Goal: Answer question/provide support: Share knowledge or assist other users

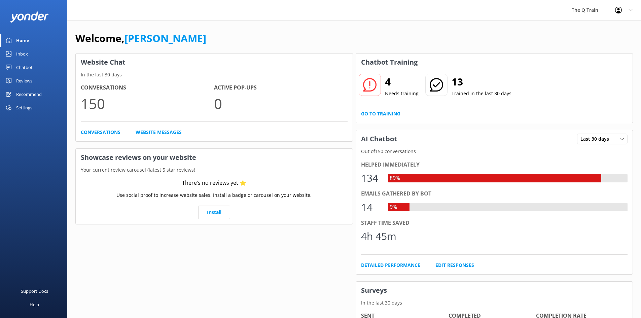
click at [328, 33] on div "Welcome, [PERSON_NAME]" at bounding box center [354, 41] width 558 height 23
click at [382, 112] on link "Go to Training" at bounding box center [380, 113] width 39 height 7
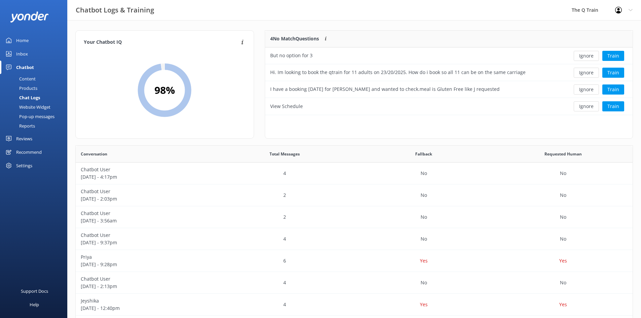
scroll to position [79, 363]
click at [277, 10] on div "Chatbot Logs & Training The Q Train Profile Settings Logout" at bounding box center [320, 10] width 641 height 20
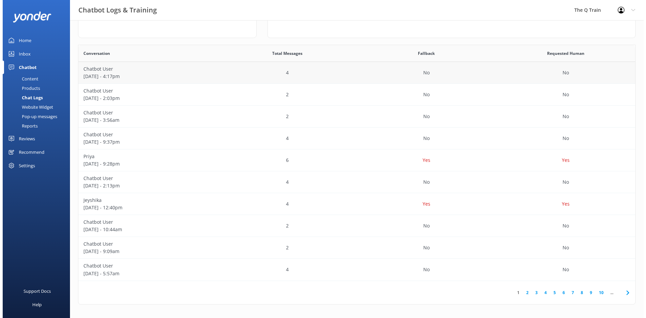
scroll to position [0, 0]
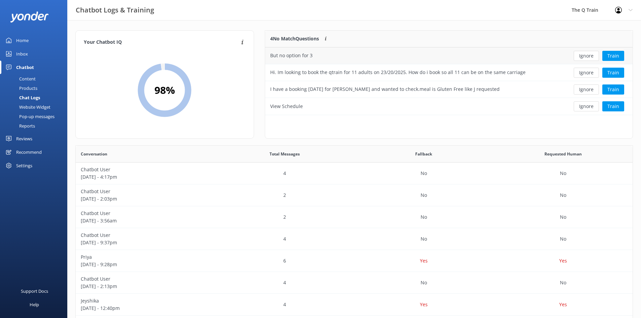
click at [295, 56] on div "But no option for 3" at bounding box center [291, 55] width 42 height 7
click at [24, 54] on div "Inbox" at bounding box center [22, 53] width 12 height 13
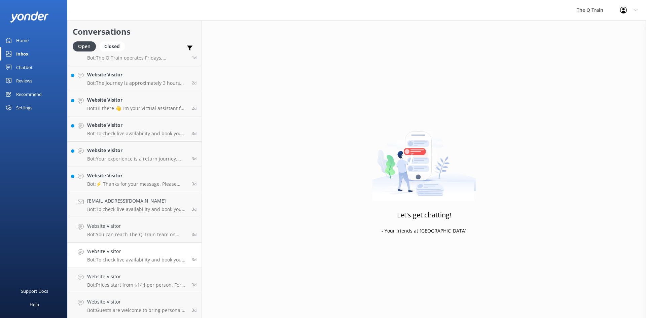
scroll to position [141, 0]
click at [130, 180] on div "Website Visitor Bot: ⚡ Thanks for your message. Please contact us on the form b…" at bounding box center [137, 179] width 100 height 15
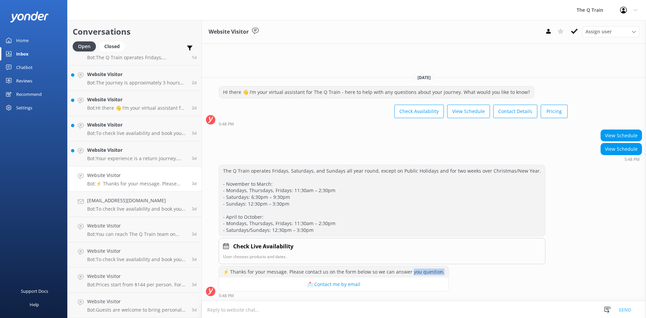
drag, startPoint x: 410, startPoint y: 272, endPoint x: 439, endPoint y: 272, distance: 28.9
click at [439, 272] on div "⚡ Thanks for your message. Please contact us on the form below so we can answer…" at bounding box center [334, 271] width 230 height 11
click at [429, 272] on div "⚡ Thanks for your message. Please contact us on the form below so we can answer…" at bounding box center [334, 271] width 230 height 11
click at [25, 68] on div "Chatbot" at bounding box center [24, 67] width 16 height 13
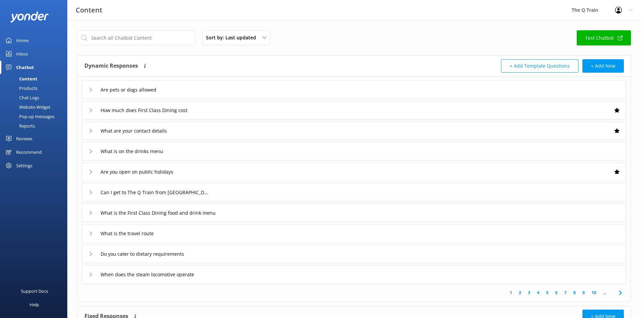
click at [31, 166] on div "Settings" at bounding box center [24, 165] width 16 height 13
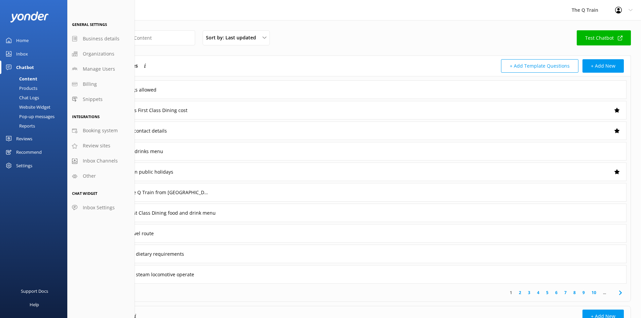
click at [29, 78] on div "Content" at bounding box center [20, 78] width 33 height 9
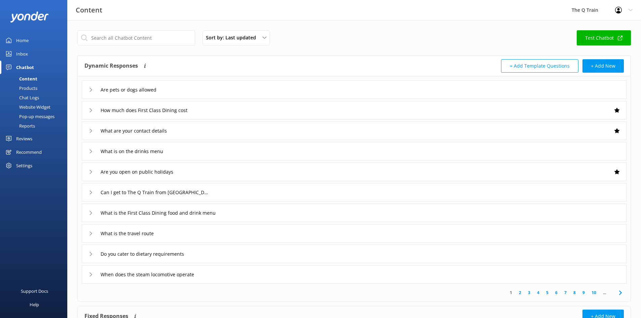
click at [27, 89] on div "Products" at bounding box center [20, 87] width 33 height 9
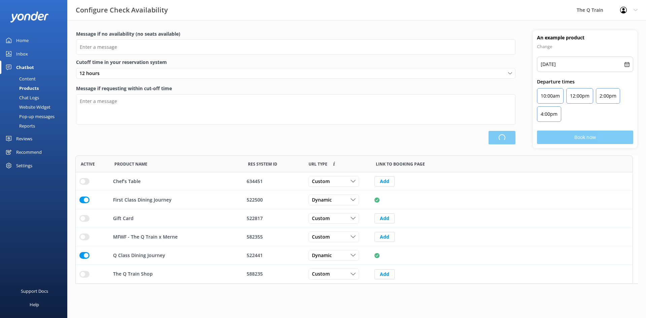
type input "Please choose another date."
type textarea "Please see live availability here: [URL][DOMAIN_NAME]"
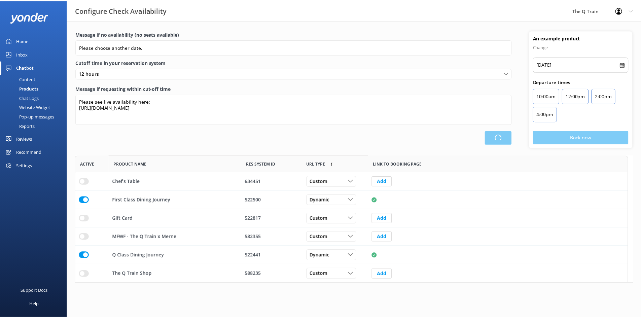
scroll to position [123, 558]
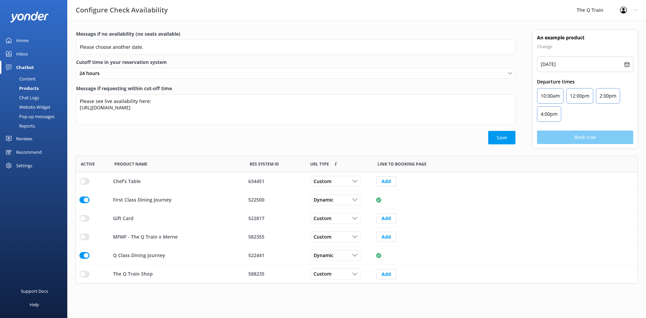
click at [32, 97] on div "Chat Logs" at bounding box center [21, 97] width 35 height 9
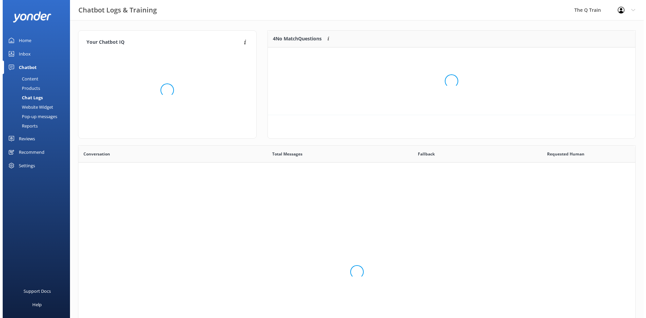
scroll to position [231, 552]
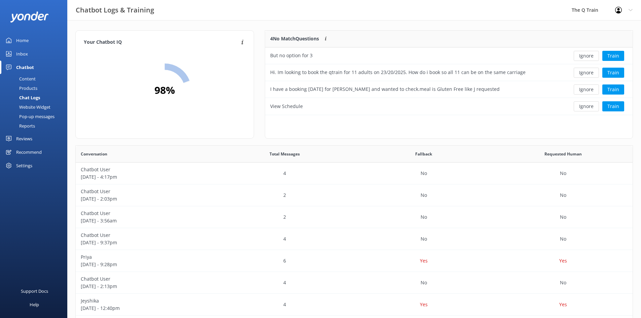
click at [31, 108] on div "Website Widget" at bounding box center [27, 106] width 46 height 9
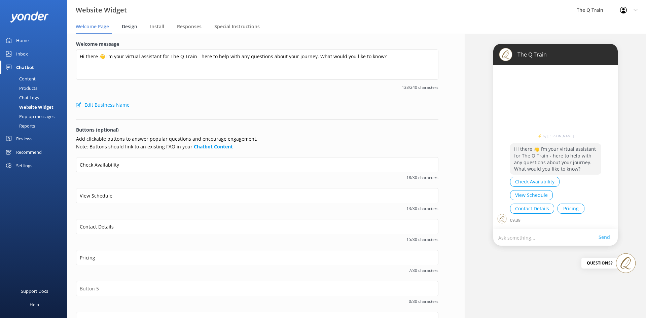
click at [131, 28] on span "Design" at bounding box center [129, 26] width 15 height 7
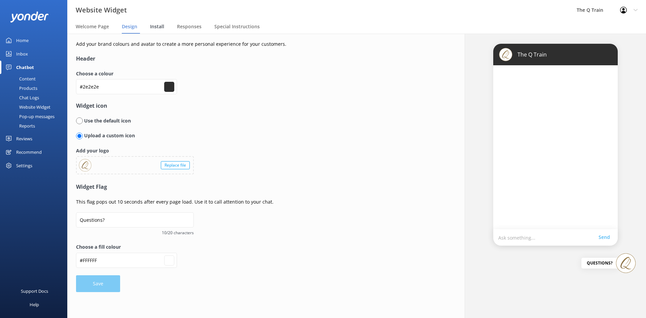
click at [155, 26] on span "Install" at bounding box center [157, 26] width 14 height 7
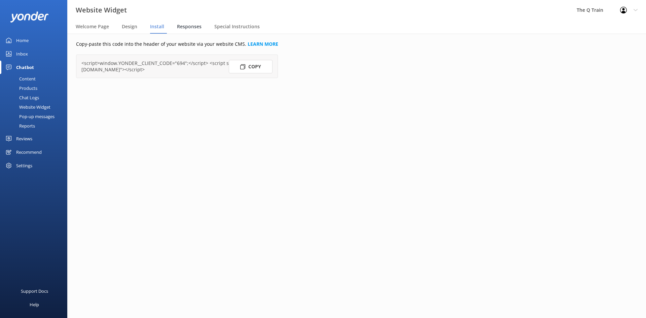
click at [192, 26] on span "Responses" at bounding box center [189, 26] width 25 height 7
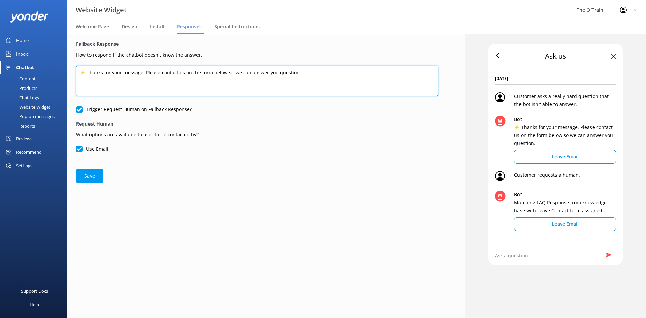
click at [273, 73] on textarea "⚡ Thanks for your message. Please contact us on the form below so we can answer…" at bounding box center [257, 81] width 363 height 30
type textarea "⚡ Thanks for your message. Please contact us on the form below so we can answer…"
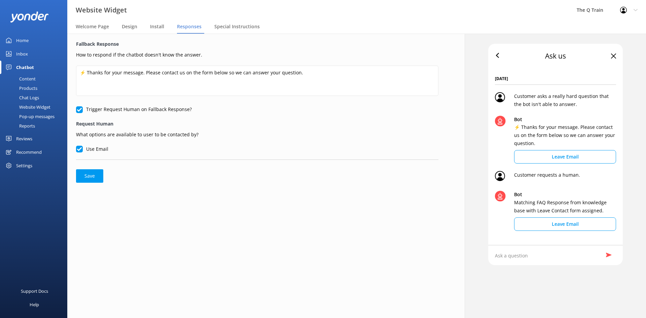
click at [278, 116] on form "Fallback Response How to respond if the chatbot doesn't know the answer. ⚡ Than…" at bounding box center [257, 111] width 363 height 142
click at [88, 178] on button "Save" at bounding box center [89, 175] width 27 height 13
click at [24, 54] on div "Inbox" at bounding box center [22, 53] width 12 height 13
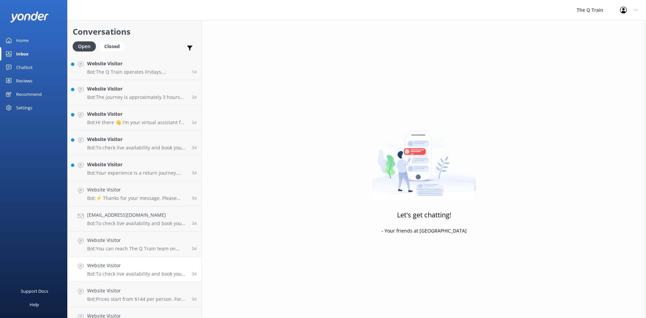
scroll to position [135, 0]
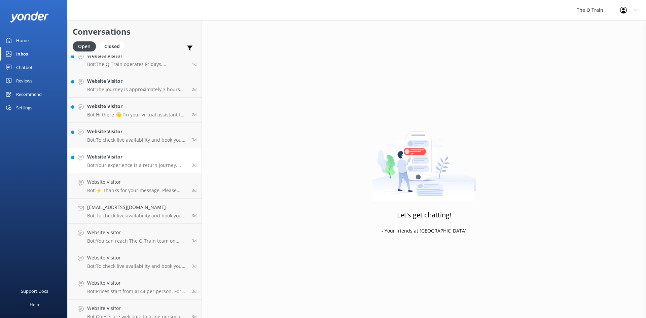
click at [115, 157] on h4 "Website Visitor" at bounding box center [137, 156] width 100 height 7
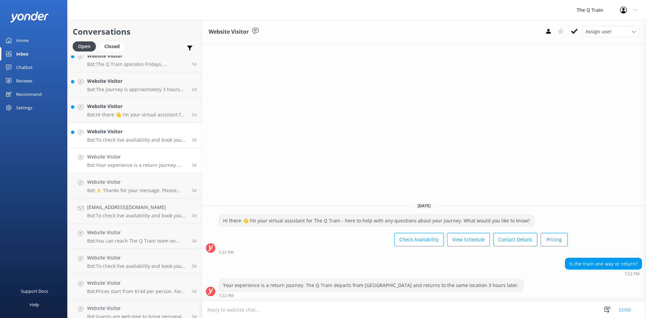
click at [106, 136] on div "Website Visitor Bot: To check live availability and book your experience, pleas…" at bounding box center [137, 135] width 100 height 15
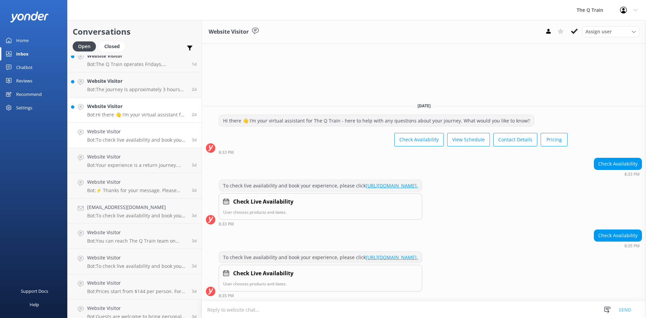
click at [104, 106] on h4 "Website Visitor" at bounding box center [137, 106] width 100 height 7
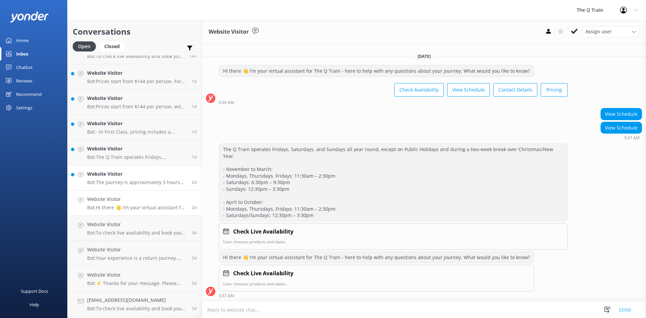
scroll to position [40, 0]
click at [122, 181] on p "Bot: The journey is approximately 3 hours long." at bounding box center [137, 184] width 100 height 6
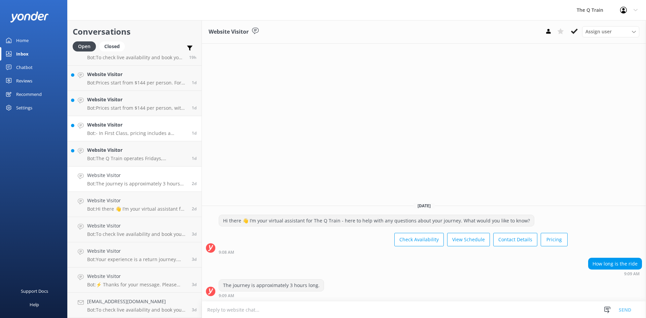
click at [113, 131] on p "Bot: - In First Class, pricing includes a private dining compartment, a scenic …" at bounding box center [137, 133] width 100 height 6
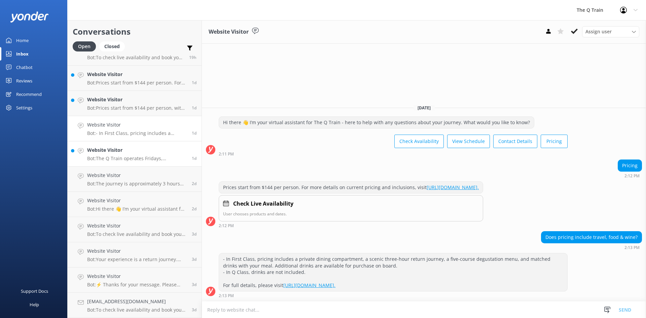
click at [108, 153] on h4 "Website Visitor" at bounding box center [137, 149] width 100 height 7
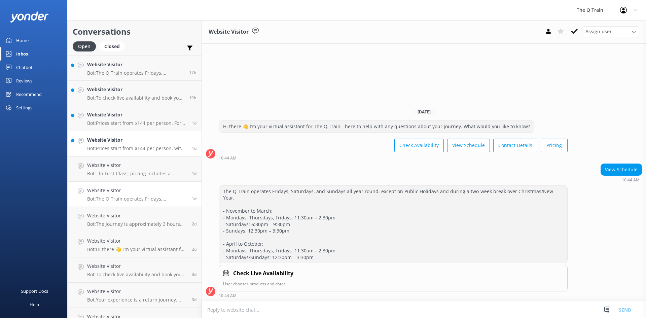
click at [119, 145] on div "Website Visitor Bot: Prices start from $144 per person, with several dining opt…" at bounding box center [137, 143] width 100 height 15
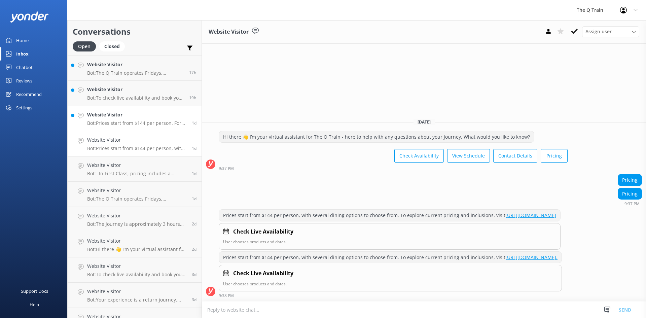
click at [119, 121] on p "Bot: Prices start from $144 per person. For more details on current pricing and…" at bounding box center [137, 123] width 100 height 6
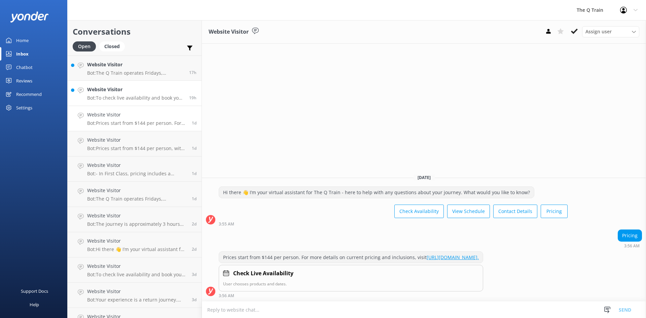
click at [124, 93] on h4 "Website Visitor" at bounding box center [135, 89] width 97 height 7
click at [131, 74] on p "Bot: The Q Train operates Fridays, Saturdays, and Sundays all year round, excep…" at bounding box center [135, 73] width 97 height 6
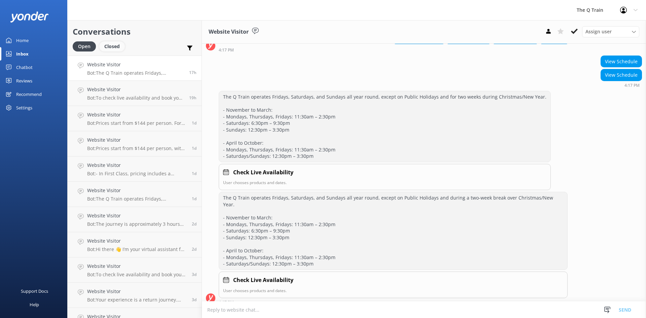
click at [117, 47] on div "Closed" at bounding box center [112, 46] width 26 height 10
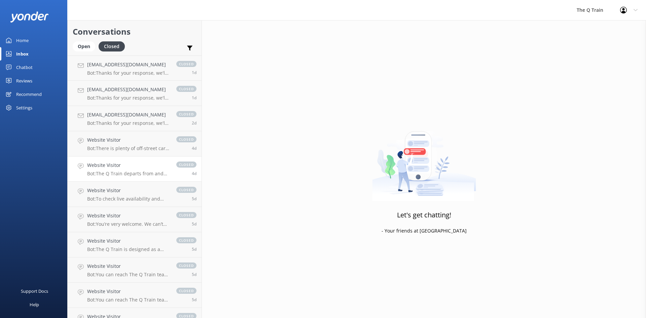
click at [118, 165] on h4 "Website Visitor" at bounding box center [128, 165] width 82 height 7
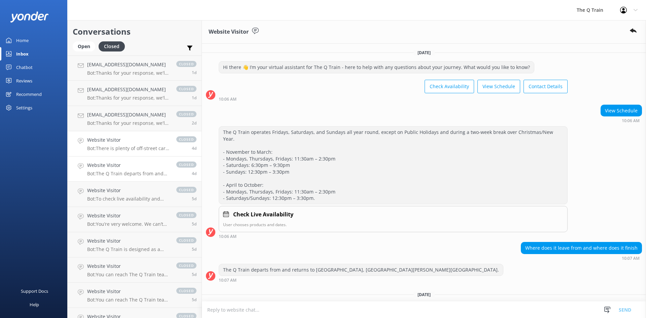
scroll to position [10, 0]
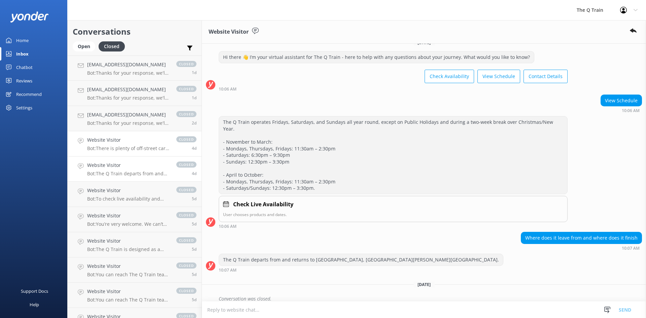
click at [118, 147] on p "Bot: There is plenty of off-street car parking at [GEOGRAPHIC_DATA]. The carpar…" at bounding box center [128, 148] width 82 height 6
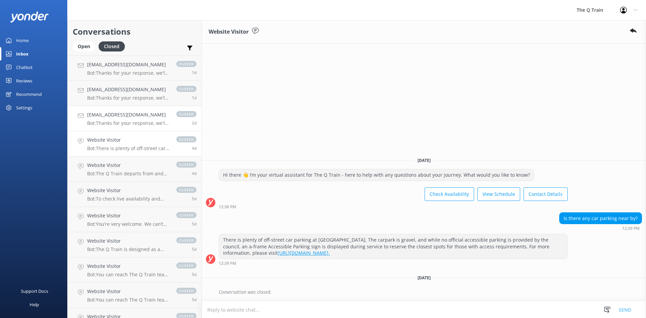
click at [119, 117] on h4 "[EMAIL_ADDRESS][DOMAIN_NAME]" at bounding box center [128, 114] width 82 height 7
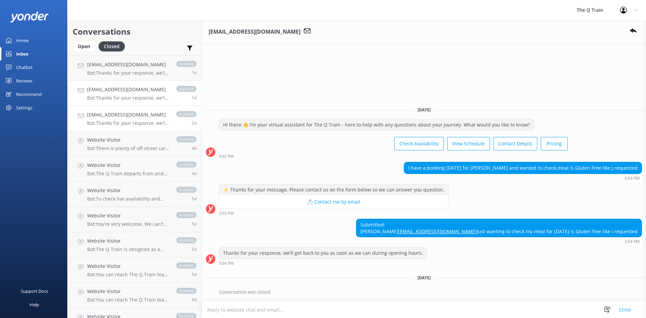
click at [119, 95] on p "Bot: Thanks for your response, we'll get back to you as soon as we can during o…" at bounding box center [128, 98] width 82 height 6
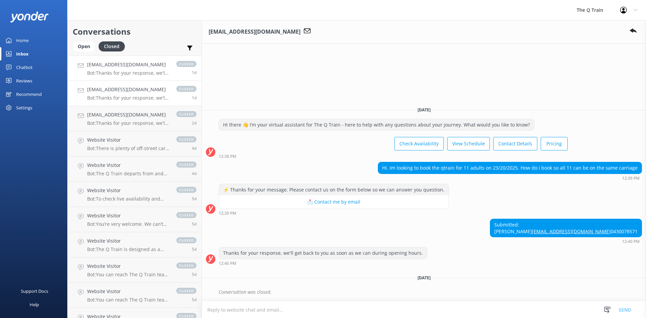
click at [126, 69] on div "[EMAIL_ADDRESS][DOMAIN_NAME] Bot: Thanks for your response, we'll get back to y…" at bounding box center [128, 68] width 82 height 14
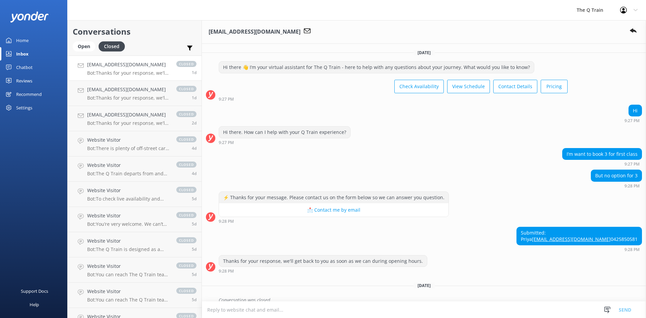
click at [20, 39] on div "Home" at bounding box center [22, 40] width 12 height 13
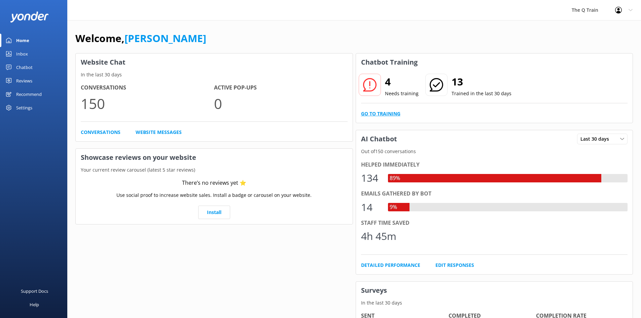
click at [376, 112] on link "Go to Training" at bounding box center [380, 113] width 39 height 7
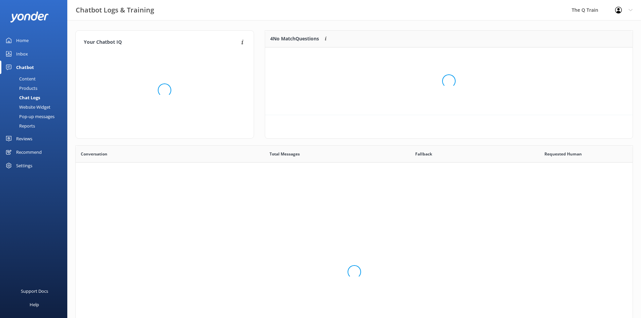
scroll to position [231, 552]
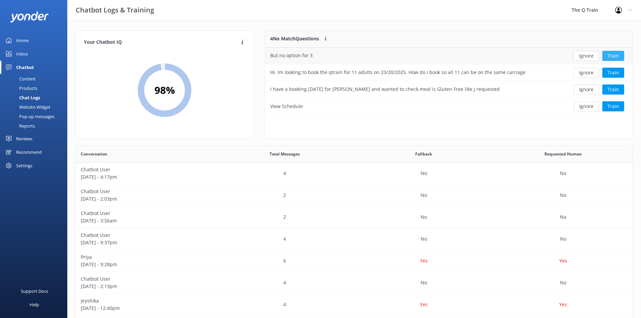
click at [616, 55] on button "Train" at bounding box center [614, 56] width 22 height 10
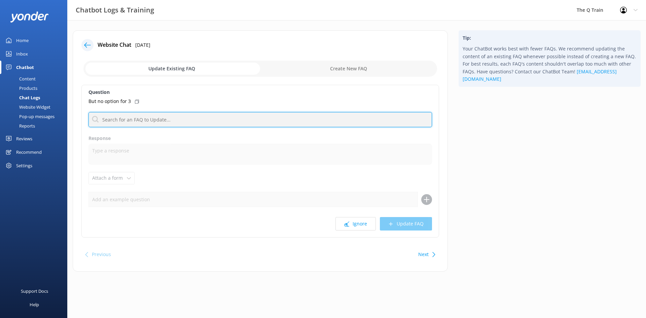
click at [171, 118] on input "text" at bounding box center [261, 119] width 344 height 15
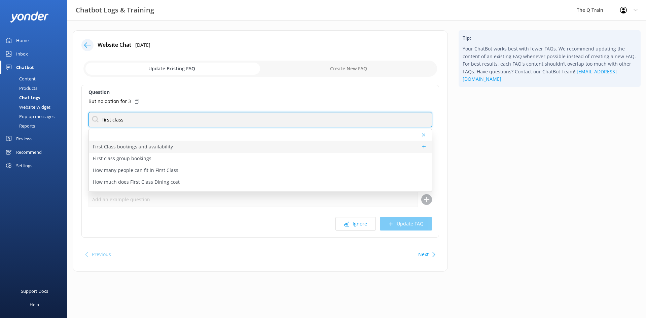
type input "first class"
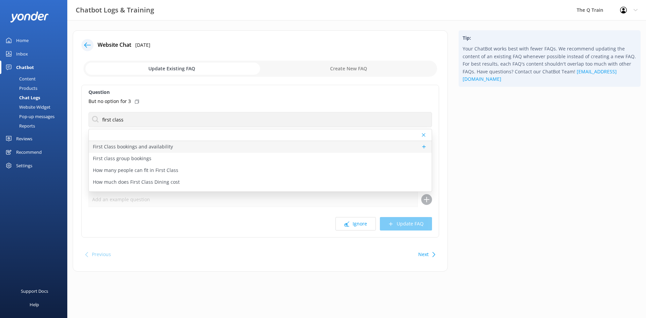
click at [165, 146] on p "First Class bookings and availability" at bounding box center [133, 146] width 80 height 7
type textarea "First Class Dining is very popular, and bookings fill quickly - especially for …"
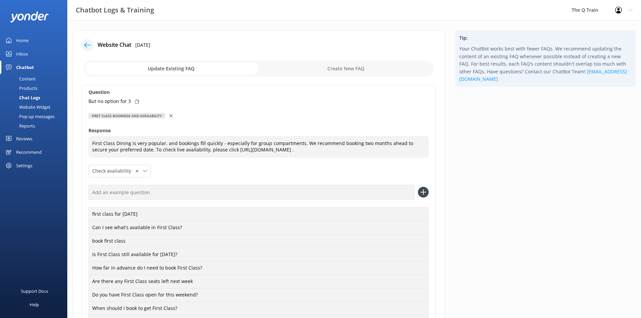
click at [87, 45] on icon at bounding box center [87, 45] width 7 height 7
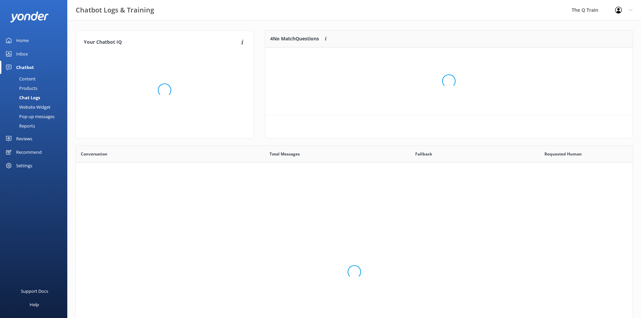
scroll to position [231, 552]
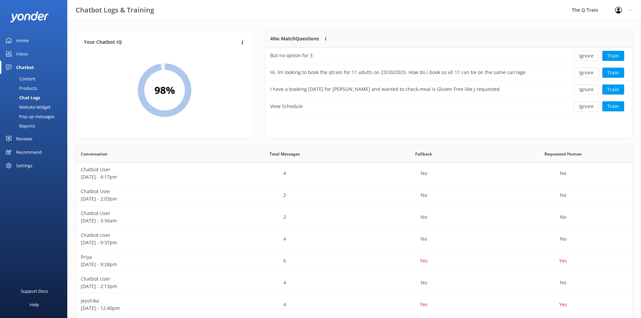
click at [27, 98] on div "Chat Logs" at bounding box center [22, 97] width 36 height 9
click at [30, 87] on div "Products" at bounding box center [20, 87] width 33 height 9
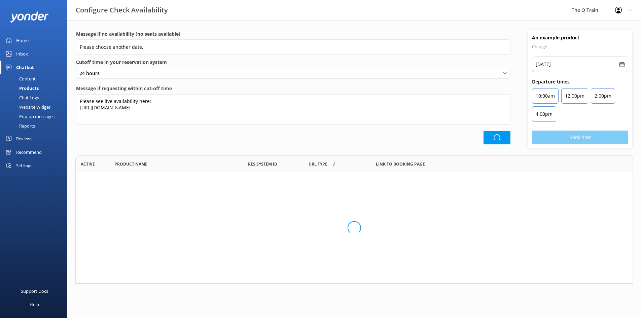
scroll to position [123, 558]
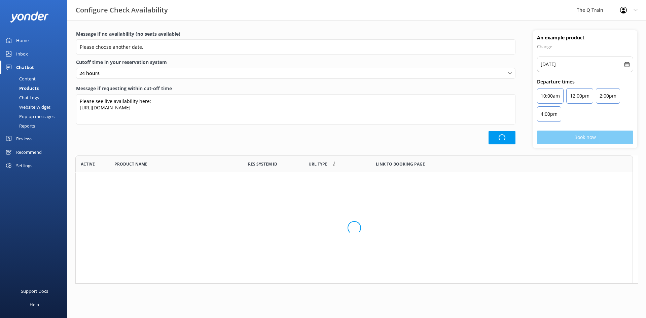
type textarea "Please see live availability here: [URL][DOMAIN_NAME]"
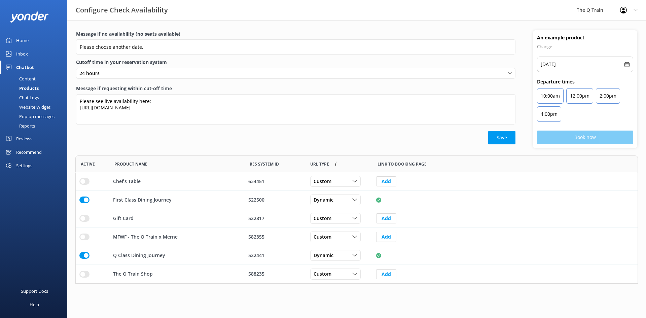
click at [35, 81] on div "Content" at bounding box center [20, 78] width 32 height 9
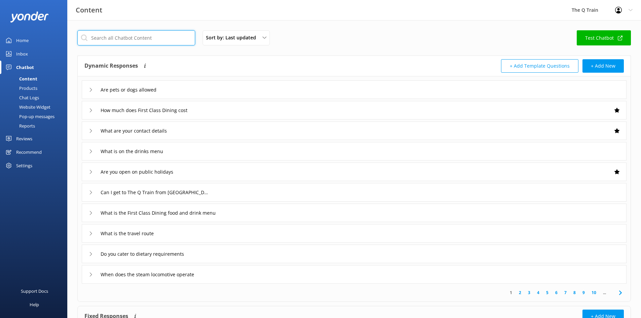
click at [129, 43] on input "text" at bounding box center [136, 37] width 118 height 15
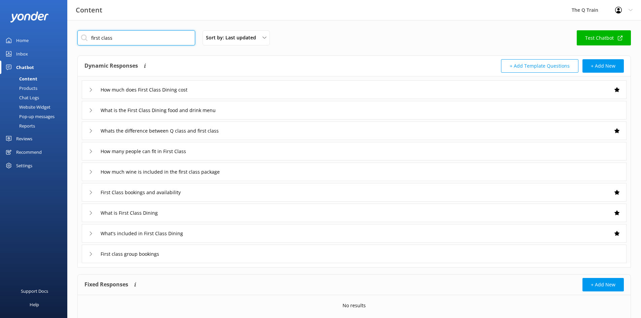
type input "first class"
click at [92, 151] on use at bounding box center [91, 151] width 2 height 4
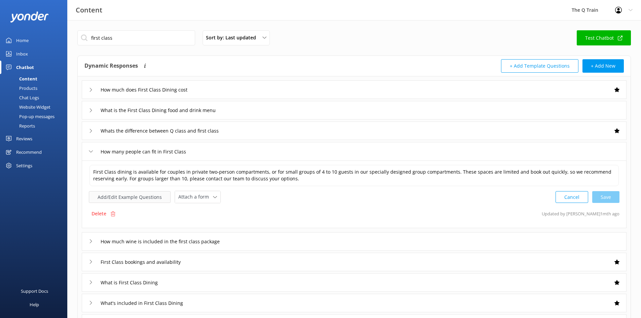
click at [130, 198] on button "Add/Edit Example Questions" at bounding box center [130, 197] width 82 height 12
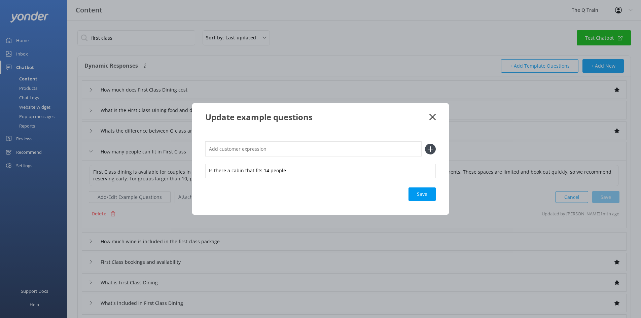
click at [244, 152] on input "text" at bounding box center [313, 148] width 216 height 15
type input "First Class for 3"
click at [433, 149] on icon at bounding box center [430, 149] width 11 height 11
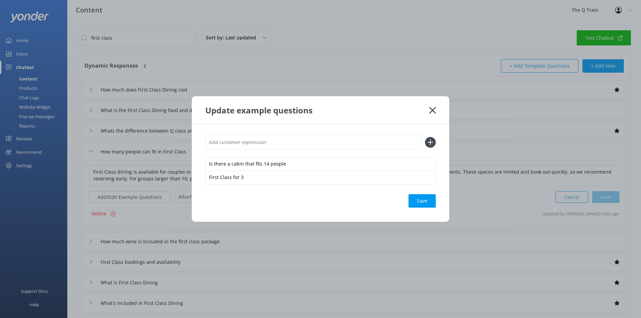
click at [244, 142] on input "text" at bounding box center [313, 142] width 216 height 15
click at [434, 108] on use at bounding box center [432, 110] width 6 height 6
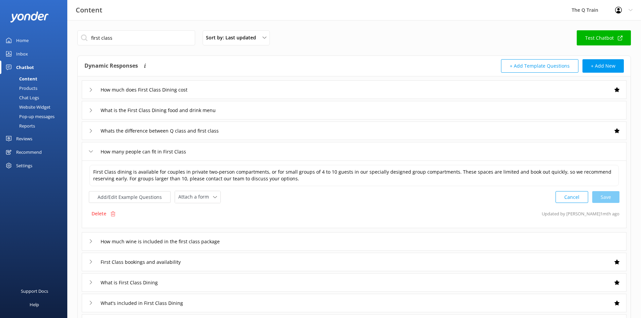
click at [33, 99] on div "Chat Logs" at bounding box center [21, 97] width 35 height 9
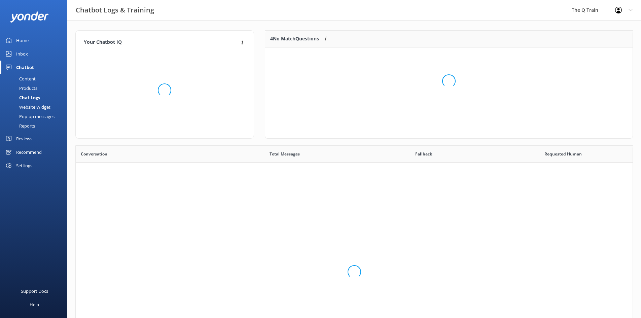
scroll to position [231, 552]
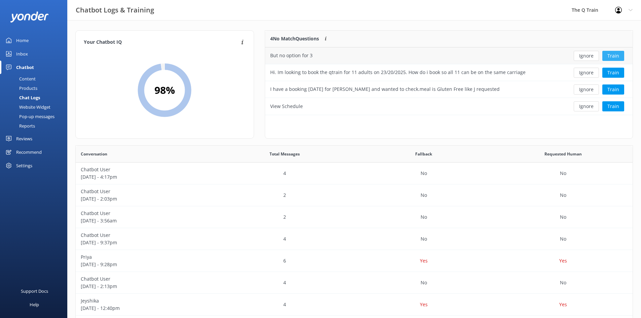
click at [617, 55] on button "Train" at bounding box center [614, 56] width 22 height 10
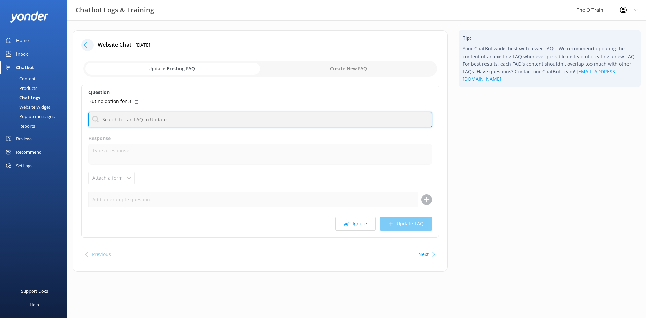
click at [126, 123] on input "text" at bounding box center [261, 119] width 344 height 15
type input "f"
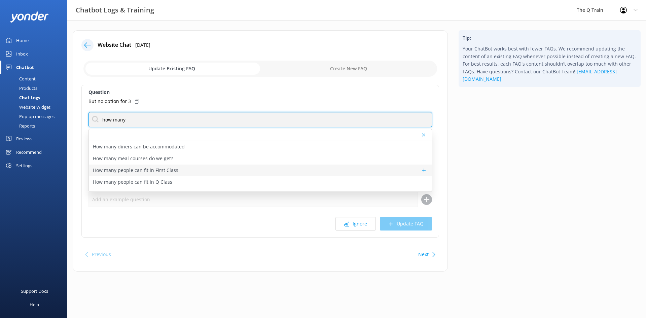
type input "how many"
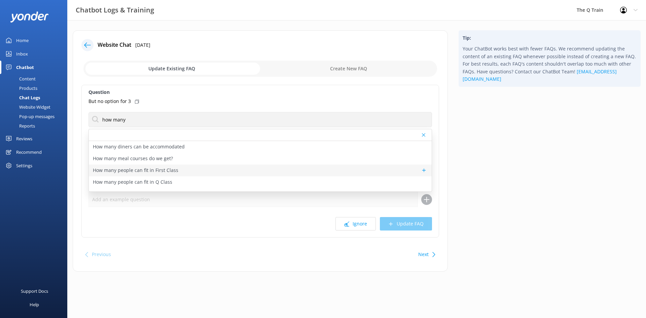
click at [163, 170] on p "How many people can fit in First Class" at bounding box center [135, 170] width 85 height 7
type textarea "First Class dining is available for couples in private two-person compartments,…"
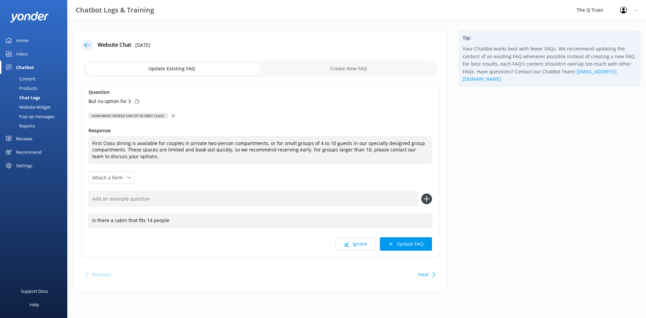
click at [136, 101] on icon at bounding box center [137, 102] width 4 height 4
click at [141, 197] on input "text" at bounding box center [254, 198] width 330 height 15
paste input "But no option for 3"
type input "But no option for 3"
click at [426, 198] on icon at bounding box center [426, 199] width 11 height 11
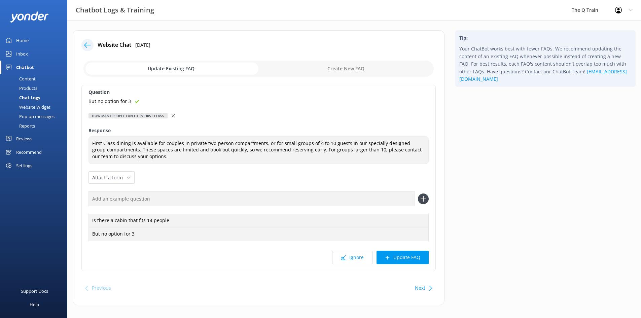
click at [131, 199] on input "text" at bounding box center [252, 198] width 326 height 15
type input "First Class for 3"
click at [425, 198] on icon at bounding box center [423, 199] width 11 height 11
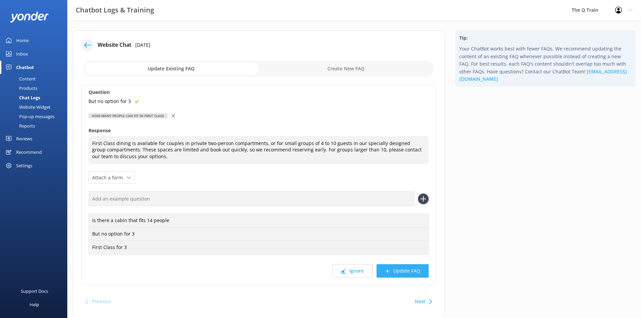
click at [407, 271] on button "Update FAQ" at bounding box center [403, 270] width 52 height 13
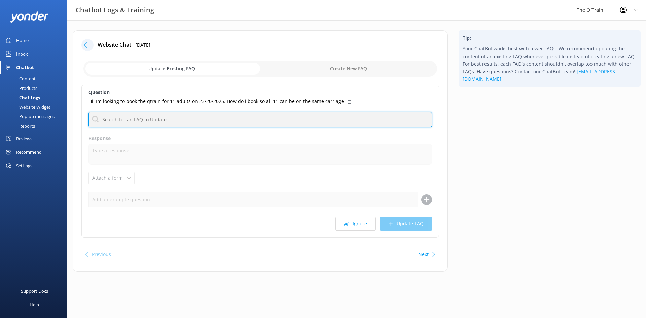
click at [131, 122] on input "text" at bounding box center [261, 119] width 344 height 15
click at [123, 119] on input "text" at bounding box center [261, 119] width 344 height 15
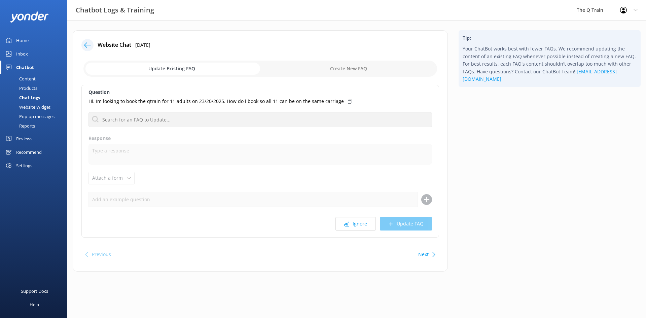
click at [108, 133] on div "Question Hi. Im looking to book the qtrain for 11 adults on 23/20/2025. How do …" at bounding box center [260, 161] width 358 height 153
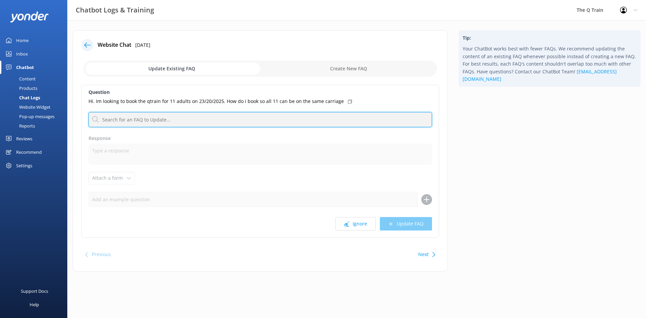
click at [117, 121] on input "text" at bounding box center [261, 119] width 344 height 15
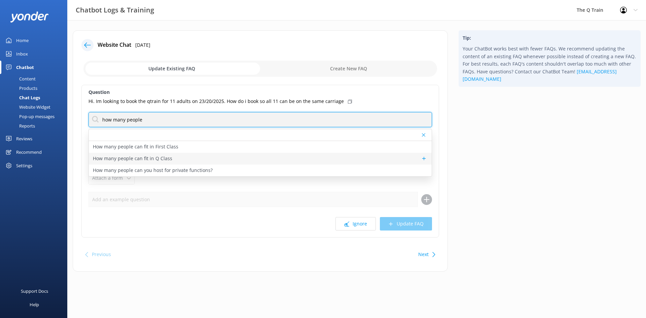
type input "how many people"
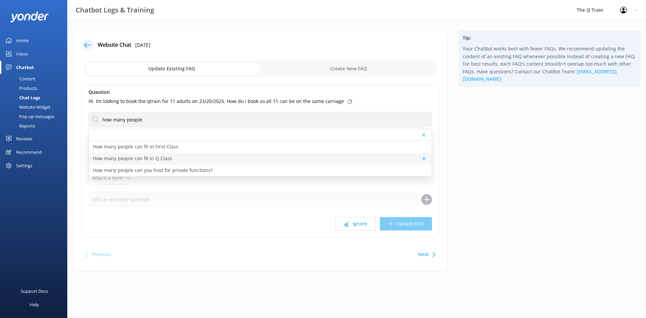
click at [140, 157] on p "How many people can fit in Q Class" at bounding box center [132, 158] width 79 height 7
type textarea "Q Class Dining on The Q Train can seat up to 42 guests in our main Dining Car a…"
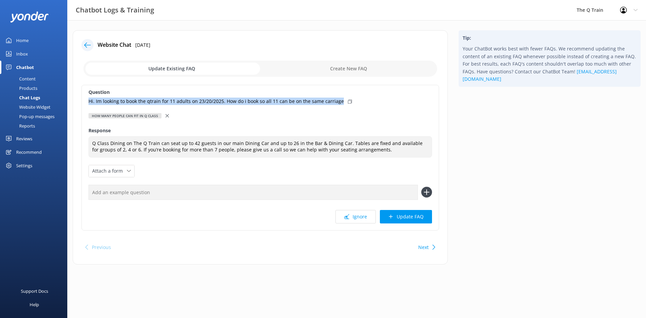
drag, startPoint x: 87, startPoint y: 100, endPoint x: 337, endPoint y: 100, distance: 249.8
click at [337, 100] on div "Question Hi. Im looking to book the qtrain for 11 adults on 23/20/2025. How do …" at bounding box center [260, 158] width 358 height 146
copy p "Hi. Im looking to book the qtrain for 11 adults on 23/20/2025. How do i book so…"
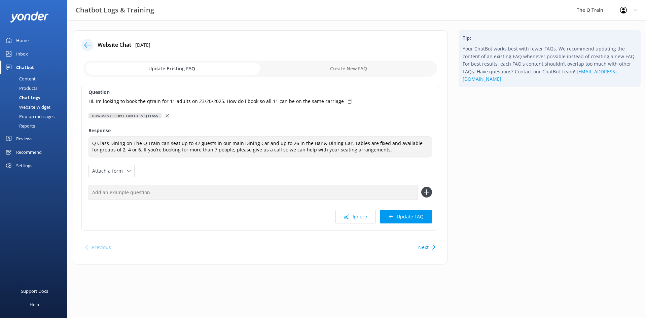
click at [149, 195] on input "text" at bounding box center [254, 192] width 330 height 15
paste input "Hi. Im looking to book the qtrain for 11 adults on 23/20/2025. How do i book so…"
type input "Hi. Im looking to book the qtrain for 11 adults on 23/20/2025. How do i book so…"
click at [427, 190] on use at bounding box center [427, 193] width 6 height 6
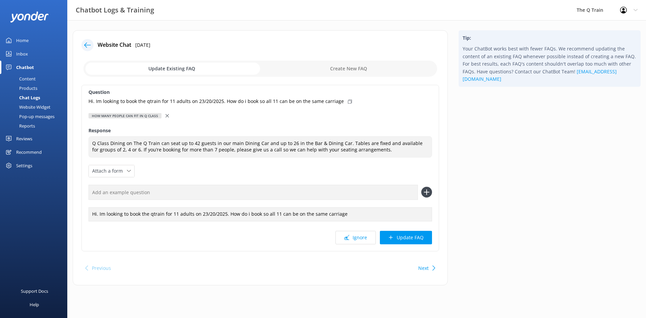
click at [135, 192] on input "text" at bounding box center [254, 192] width 330 height 15
type input "1"
type input "h"
type input "8 adults in q class"
click at [432, 194] on div "Question Hi. Im looking to book the qtrain for 11 adults on 23/20/2025. How do …" at bounding box center [260, 168] width 358 height 167
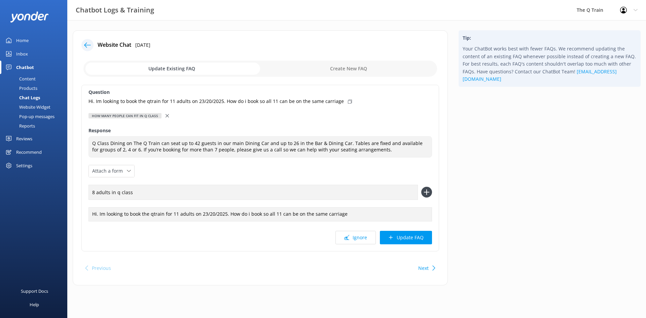
click at [429, 193] on use at bounding box center [427, 193] width 6 height 6
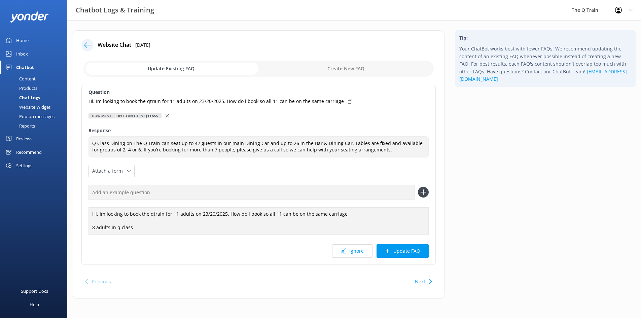
click at [152, 192] on input "text" at bounding box center [252, 192] width 326 height 15
type input "7 adults in q class"
click at [426, 194] on icon at bounding box center [423, 192] width 11 height 11
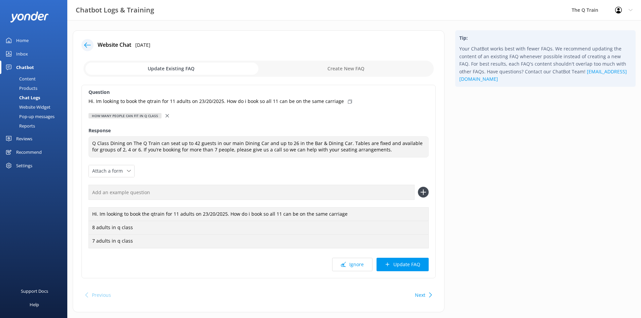
click at [135, 197] on input "text" at bounding box center [252, 192] width 326 height 15
type input "9 adults in q class"
click at [424, 193] on use at bounding box center [423, 193] width 6 height 6
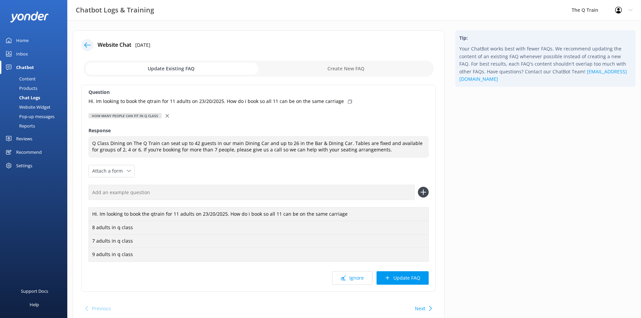
click at [111, 195] on input "text" at bounding box center [252, 192] width 326 height 15
type input "10 adults in q class"
click at [424, 193] on use at bounding box center [423, 193] width 6 height 6
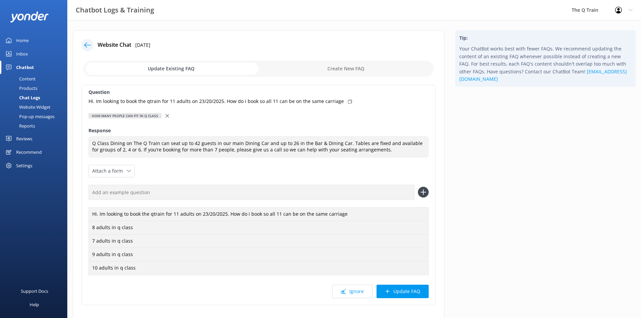
click at [109, 194] on input "text" at bounding box center [252, 192] width 326 height 15
type input "1"
type input "12 adults in q class"
click at [420, 194] on icon at bounding box center [423, 192] width 11 height 11
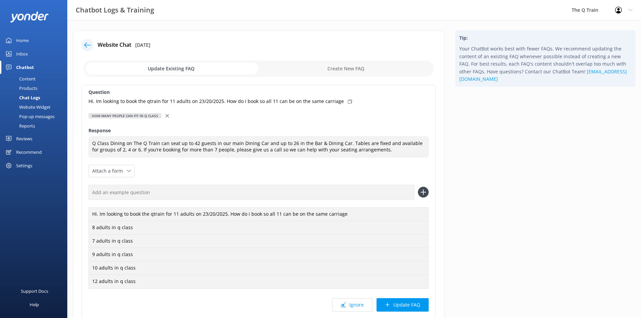
click at [80, 193] on div "Website Chat [DATE] Update Existing FAQ Create New FAQ Question Hi. Im looking …" at bounding box center [259, 191] width 372 height 322
click at [96, 190] on input "text" at bounding box center [252, 192] width 326 height 15
type input "13 adults in q class"
drag, startPoint x: 140, startPoint y: 193, endPoint x: 81, endPoint y: 195, distance: 58.6
click at [81, 195] on div "Website Chat [DATE] Update Existing FAQ Create New FAQ Question Hi. Im looking …" at bounding box center [259, 191] width 372 height 322
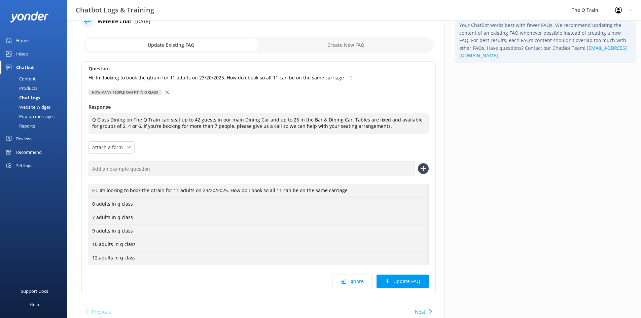
scroll to position [55, 0]
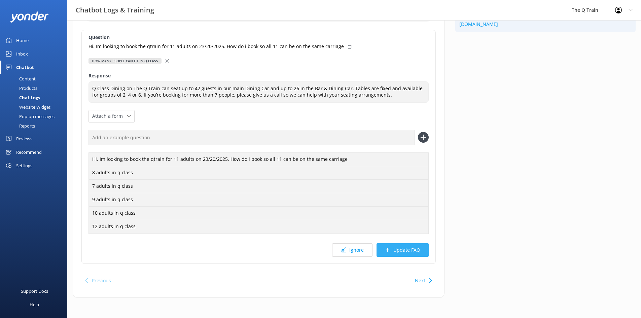
click at [411, 252] on button "Update FAQ" at bounding box center [403, 249] width 52 height 13
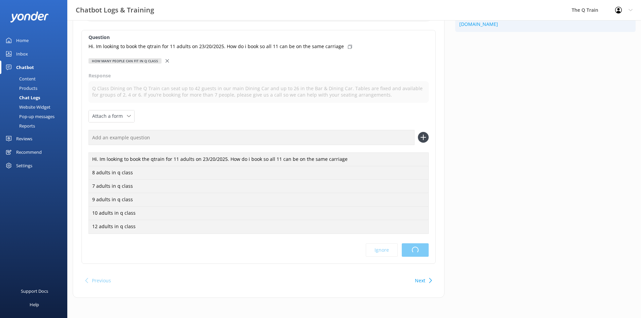
scroll to position [0, 0]
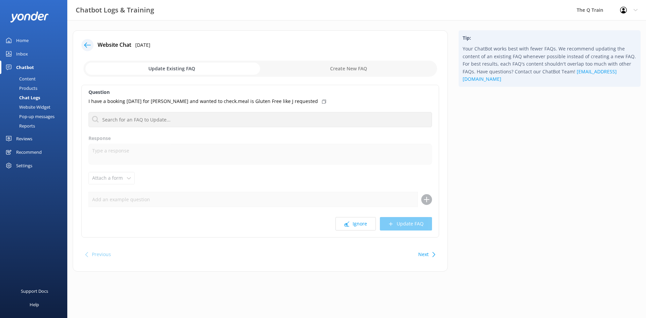
click at [22, 43] on div "Home" at bounding box center [22, 40] width 12 height 13
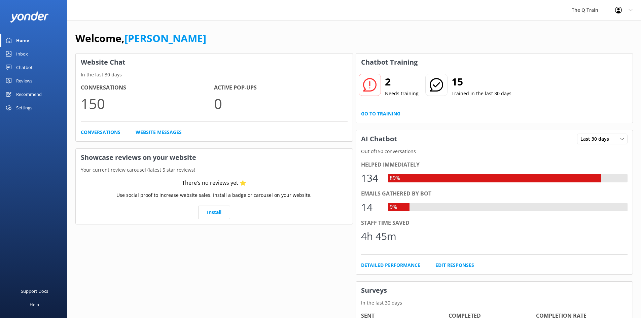
click at [378, 113] on link "Go to Training" at bounding box center [380, 113] width 39 height 7
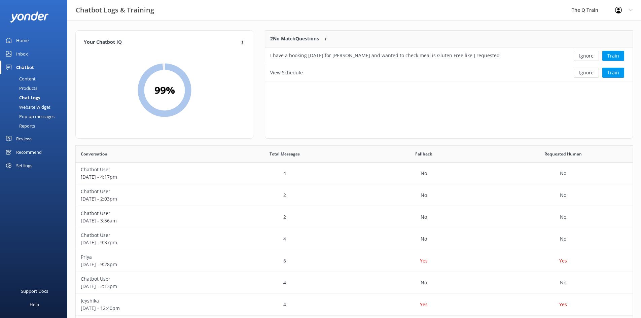
scroll to position [46, 363]
click at [578, 56] on button "Ignore" at bounding box center [586, 56] width 25 height 10
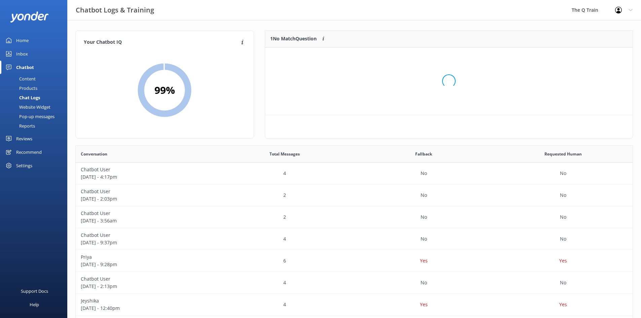
scroll to position [29, 363]
click at [295, 57] on div "View Schedule" at bounding box center [286, 55] width 33 height 7
click at [617, 57] on button "Train" at bounding box center [614, 56] width 22 height 10
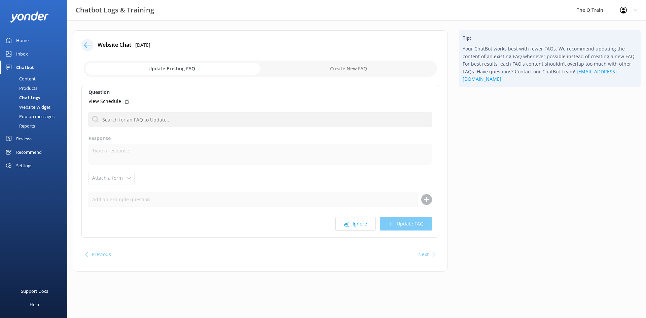
click at [23, 57] on div "Inbox" at bounding box center [22, 53] width 12 height 13
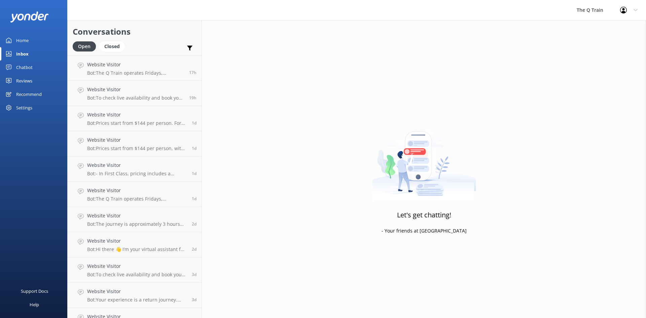
click at [22, 68] on div "Chatbot" at bounding box center [24, 67] width 16 height 13
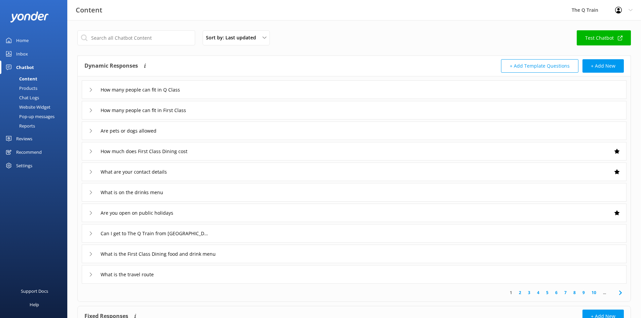
click at [23, 38] on div "Home" at bounding box center [22, 40] width 12 height 13
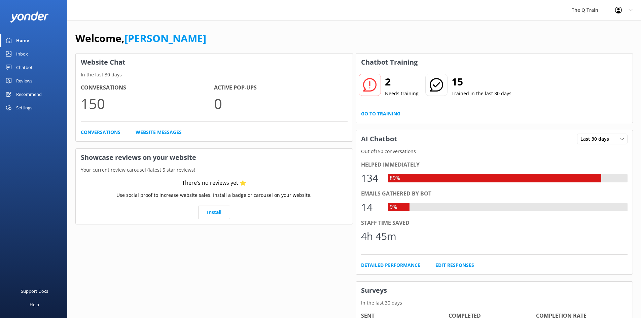
click at [390, 113] on link "Go to Training" at bounding box center [380, 113] width 39 height 7
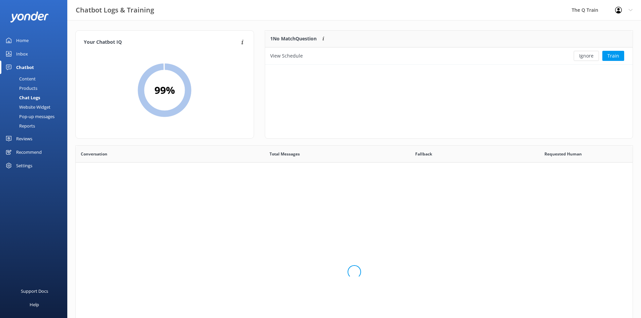
scroll to position [29, 363]
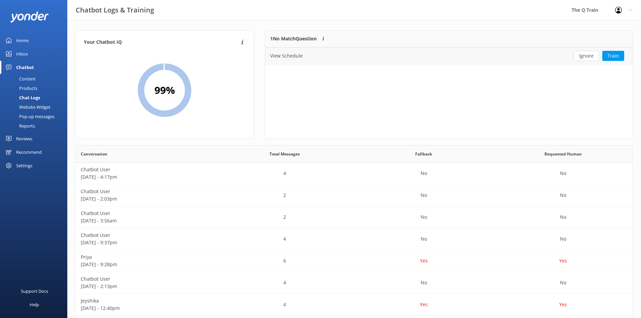
click at [585, 57] on button "Ignore" at bounding box center [586, 56] width 25 height 10
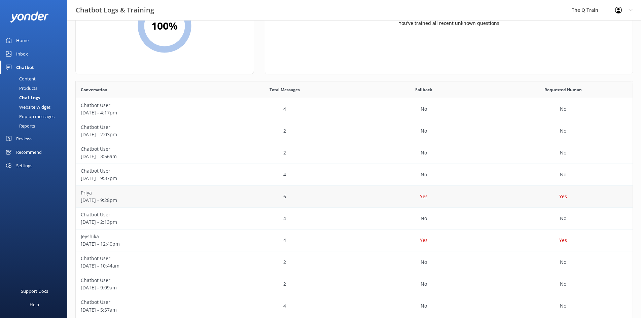
scroll to position [67, 0]
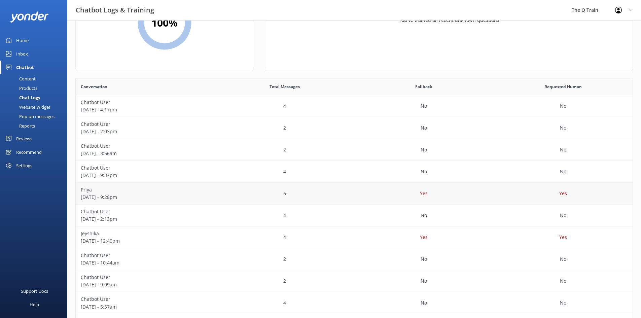
click at [92, 195] on p "[DATE] - 9:28pm" at bounding box center [145, 197] width 129 height 7
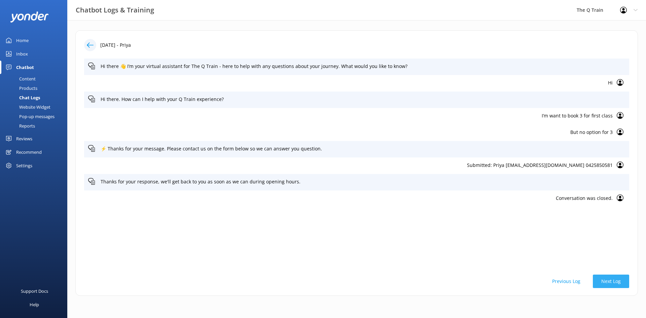
click at [610, 281] on button "Next Log" at bounding box center [611, 281] width 36 height 13
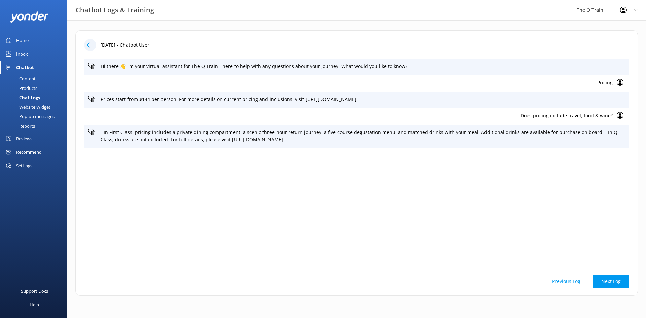
click at [610, 281] on button "Next Log" at bounding box center [611, 281] width 36 height 13
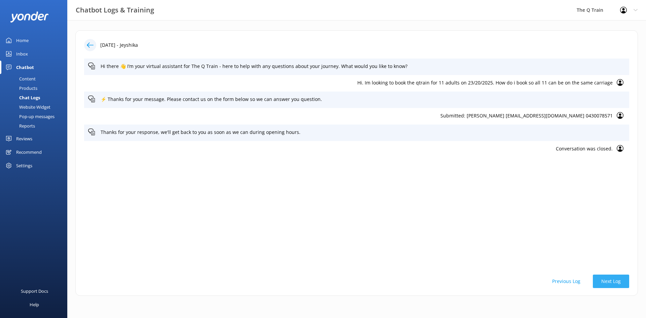
click at [610, 281] on button "Next Log" at bounding box center [611, 281] width 36 height 13
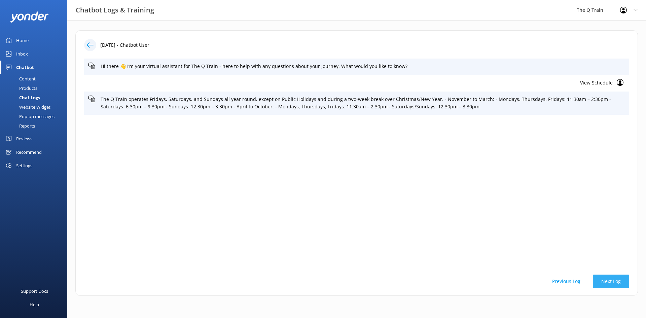
click at [610, 281] on button "Next Log" at bounding box center [611, 281] width 36 height 13
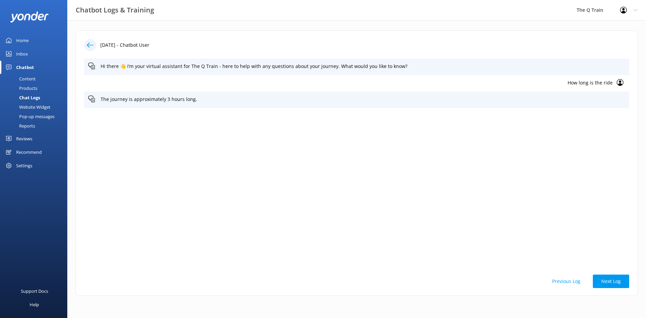
click at [610, 281] on button "Next Log" at bounding box center [611, 281] width 36 height 13
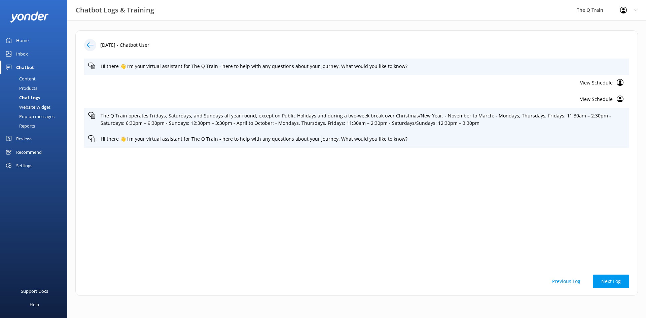
click at [610, 281] on button "Next Log" at bounding box center [611, 281] width 36 height 13
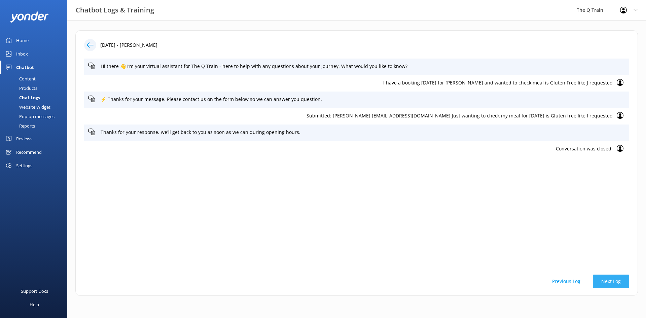
click at [611, 281] on button "Next Log" at bounding box center [611, 281] width 36 height 13
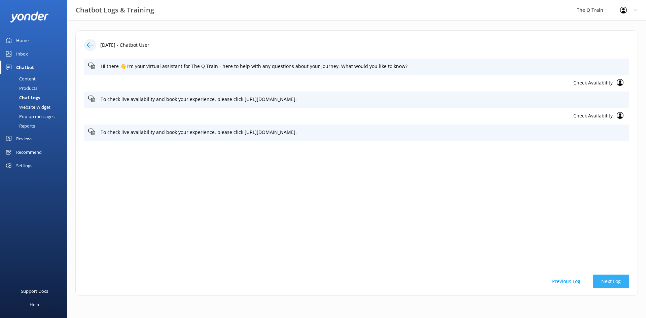
click at [611, 281] on button "Next Log" at bounding box center [611, 281] width 36 height 13
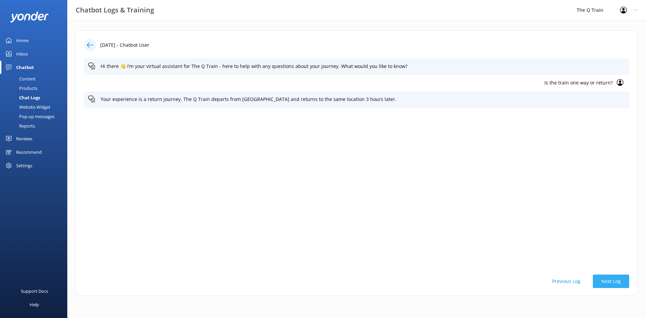
click at [611, 281] on button "Next Log" at bounding box center [611, 281] width 36 height 13
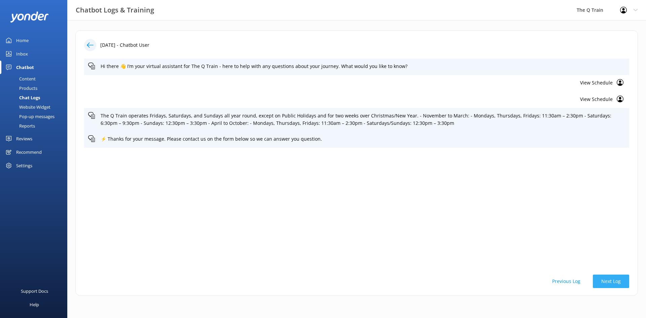
click at [611, 281] on button "Next Log" at bounding box center [611, 281] width 36 height 13
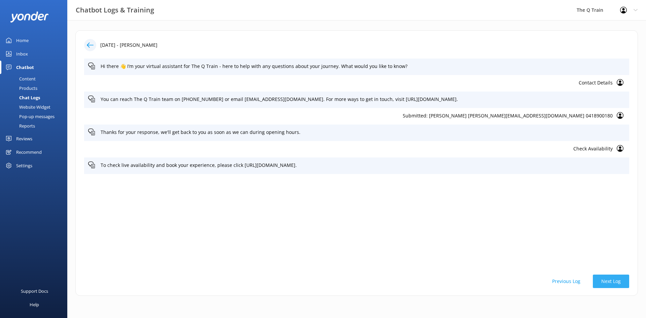
click at [611, 281] on button "Next Log" at bounding box center [611, 281] width 36 height 13
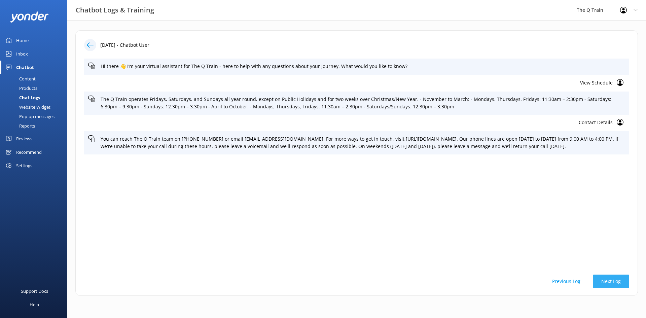
click at [611, 281] on button "Next Log" at bounding box center [611, 281] width 36 height 13
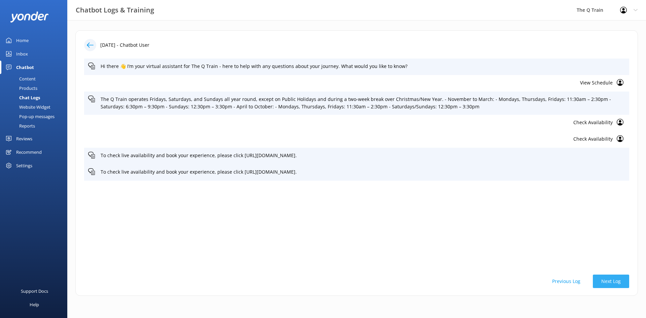
click at [611, 281] on button "Next Log" at bounding box center [611, 281] width 36 height 13
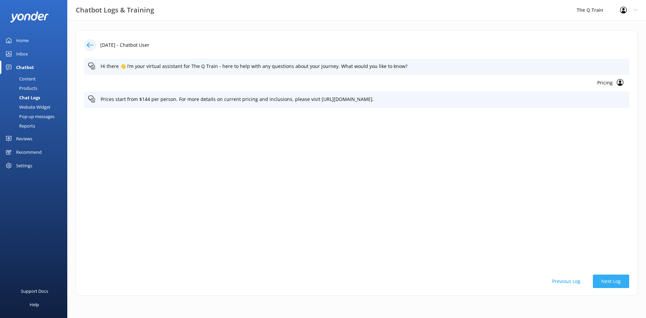
click at [611, 281] on button "Next Log" at bounding box center [611, 281] width 36 height 13
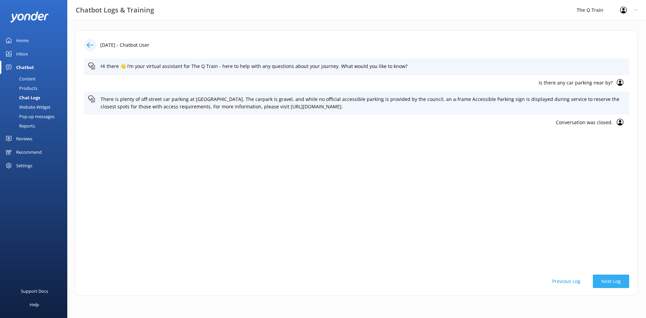
click at [611, 281] on button "Next Log" at bounding box center [611, 281] width 36 height 13
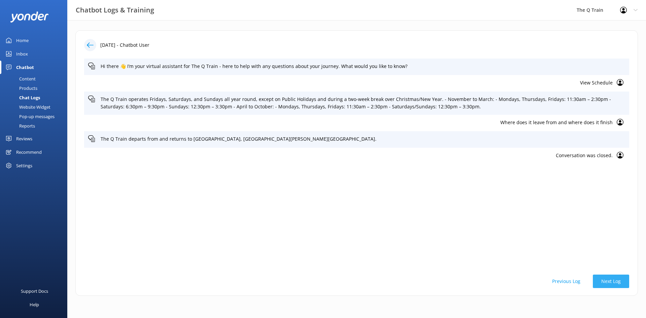
click at [611, 281] on button "Next Log" at bounding box center [611, 281] width 36 height 13
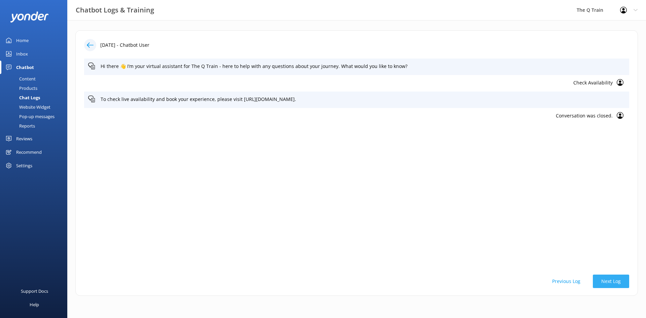
click at [611, 281] on button "Next Log" at bounding box center [611, 281] width 36 height 13
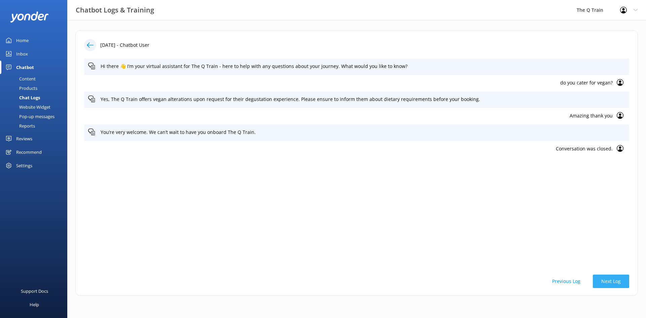
click at [611, 281] on button "Next Log" at bounding box center [611, 281] width 36 height 13
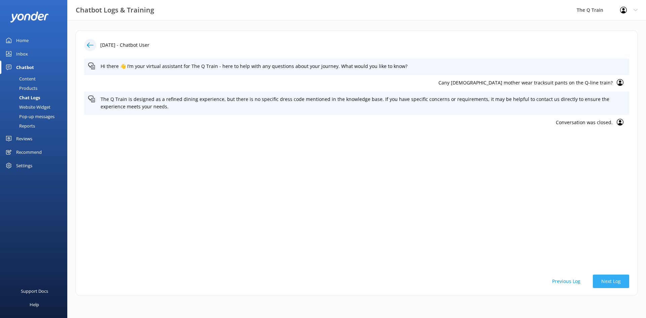
click at [611, 281] on button "Next Log" at bounding box center [611, 281] width 36 height 13
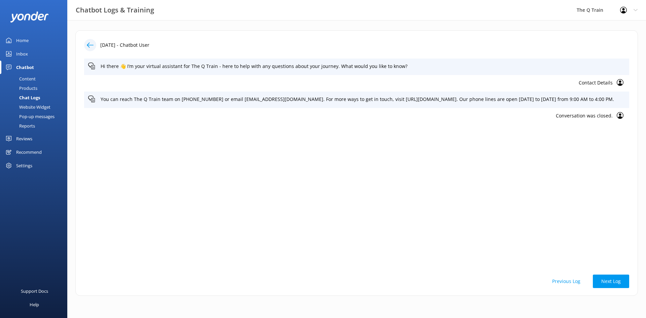
click at [22, 40] on div "Home" at bounding box center [22, 40] width 12 height 13
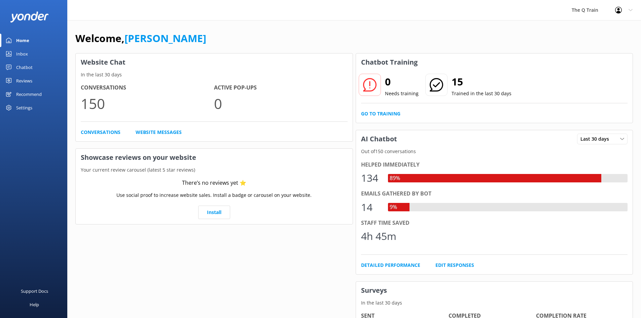
click at [26, 66] on div "Chatbot" at bounding box center [24, 67] width 16 height 13
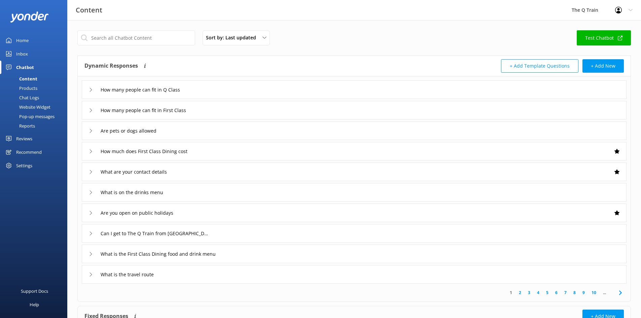
click at [29, 125] on div "Reports" at bounding box center [19, 125] width 31 height 9
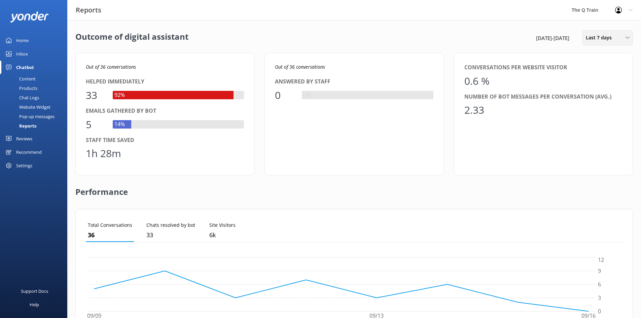
click at [610, 39] on span "Last 7 days" at bounding box center [601, 37] width 30 height 7
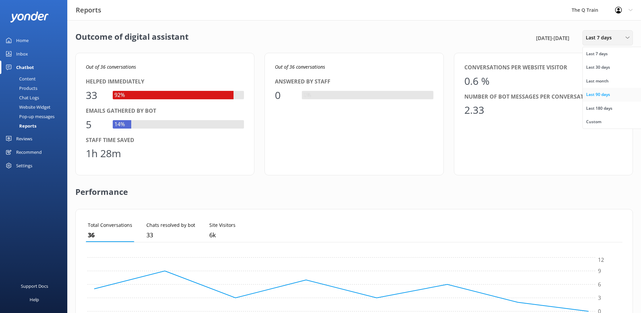
click at [603, 96] on div "Last 90 days" at bounding box center [598, 94] width 24 height 7
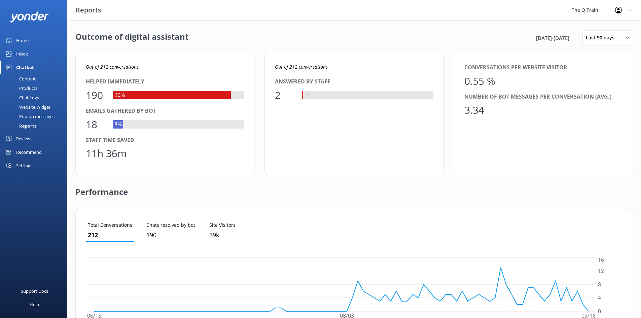
click at [25, 40] on div "Home" at bounding box center [22, 40] width 12 height 13
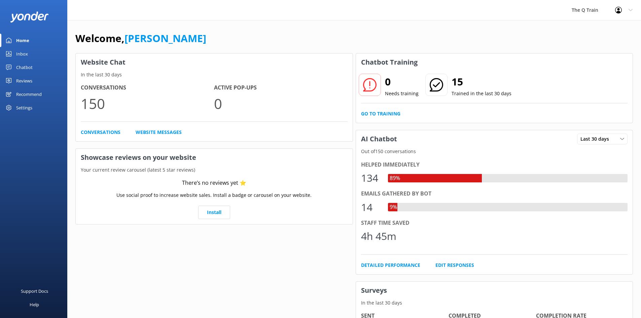
click at [236, 22] on div "Welcome, [PERSON_NAME] Website Chat In the last 30 days Conversations 150 Activ…" at bounding box center [354, 231] width 574 height 423
